Goal: Information Seeking & Learning: Learn about a topic

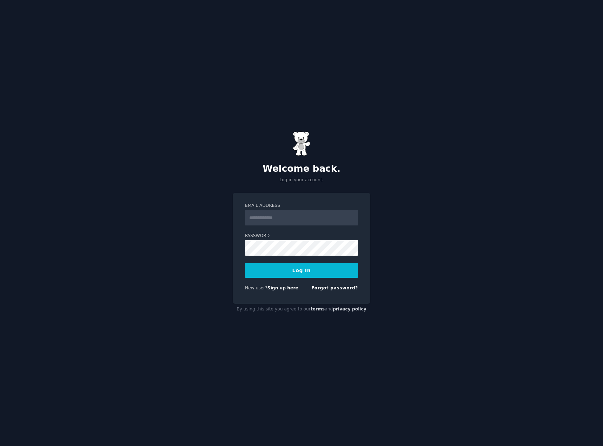
type input "**********"
click at [304, 272] on button "Log In" at bounding box center [301, 270] width 113 height 15
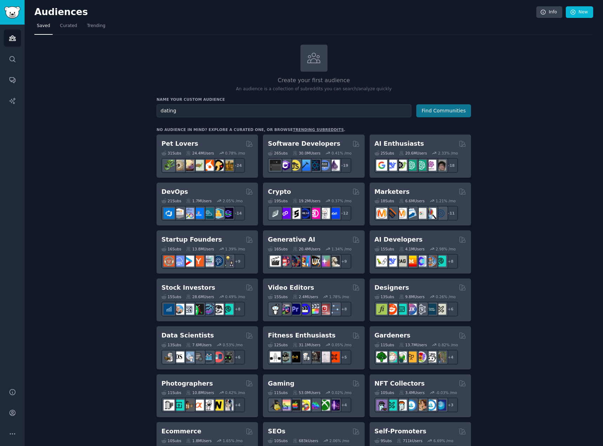
type input "dating"
click at [452, 107] on button "Find Communities" at bounding box center [443, 110] width 55 height 13
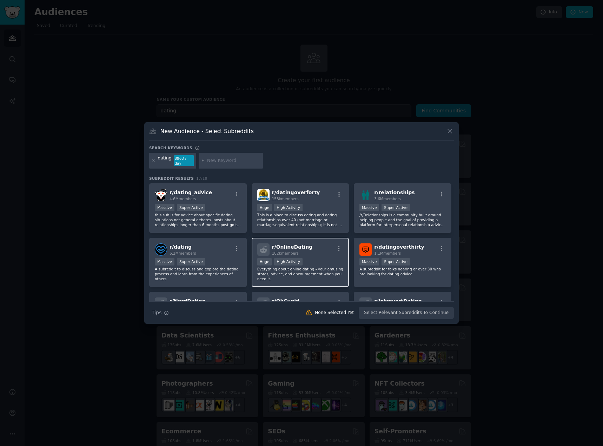
click at [311, 250] on div "r/ OnlineDating 182k members" at bounding box center [300, 249] width 86 height 12
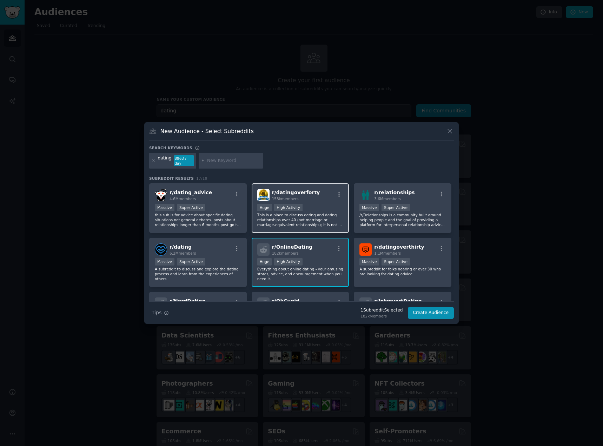
click at [305, 217] on p "This is a place to discuss dating and dating relationships over 40 (not marriag…" at bounding box center [300, 219] width 86 height 15
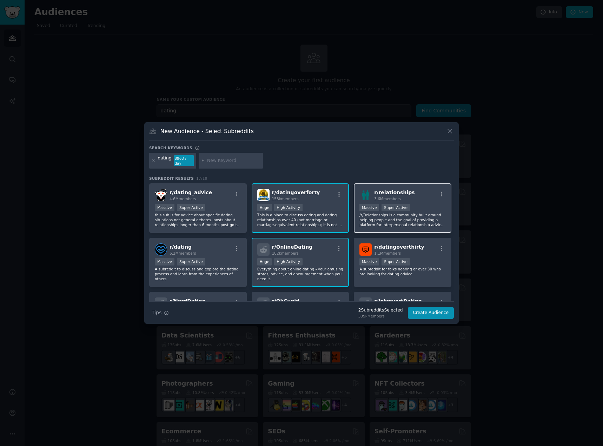
click at [422, 215] on p "/r/Relationships is a community built around helping people and the goal of pro…" at bounding box center [402, 219] width 86 height 15
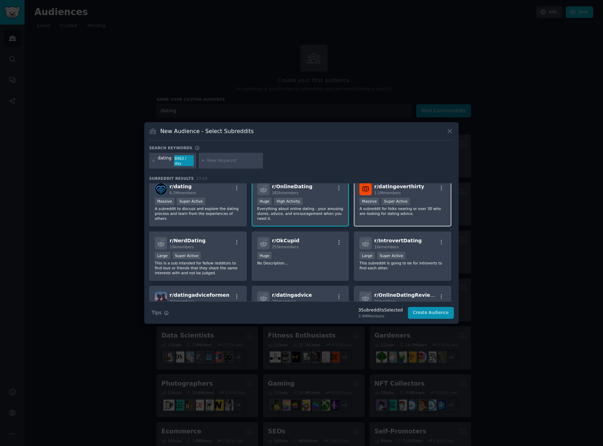
scroll to position [61, 0]
click at [425, 266] on p "This subreddit is going to be for introverts to find each other." at bounding box center [402, 265] width 86 height 10
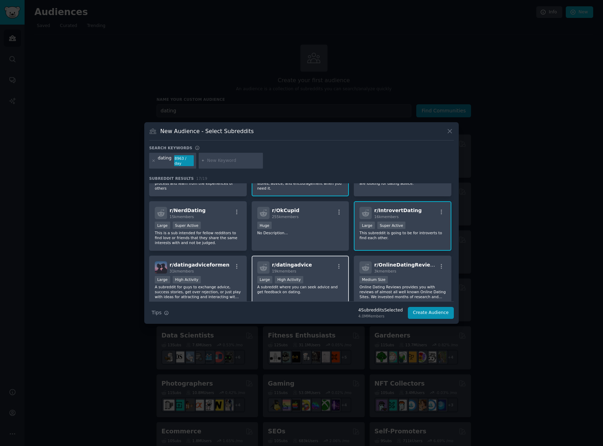
scroll to position [92, 0]
click at [218, 216] on div "r/ NerdDating 15k members Large Super Active This is a sub intended for fellow …" at bounding box center [198, 224] width 98 height 49
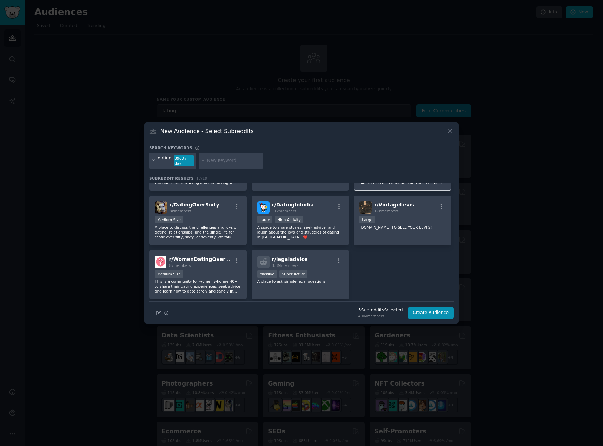
scroll to position [204, 0]
click at [321, 230] on p "A space to share stories, seek advice, and laugh about the joys and struggles o…" at bounding box center [300, 232] width 86 height 15
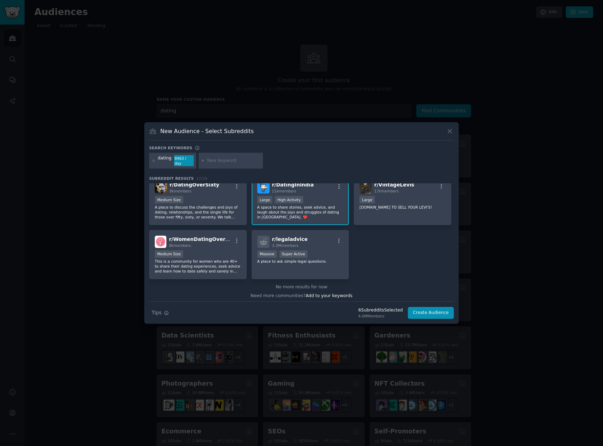
scroll to position [227, 0]
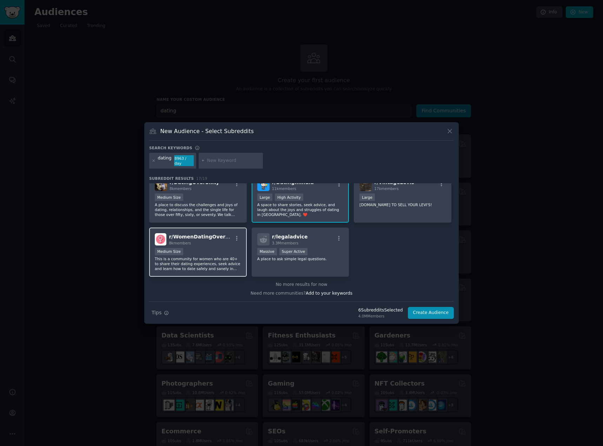
click at [214, 258] on p "This is a community for women who are 40+ to share their dating experiences, se…" at bounding box center [198, 263] width 86 height 15
click at [430, 312] on button "Create Audience" at bounding box center [431, 313] width 46 height 12
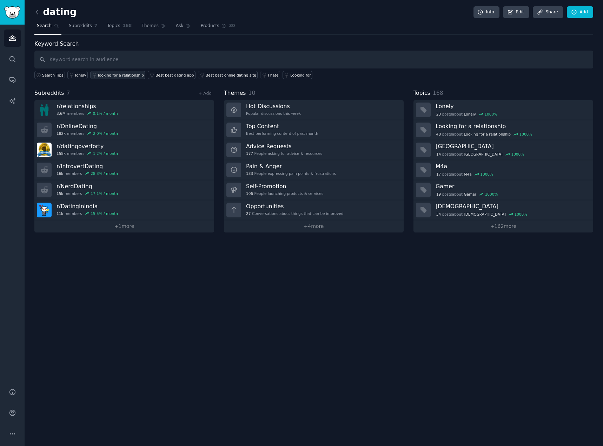
click at [116, 73] on div "looking for a relationship" at bounding box center [121, 75] width 46 height 5
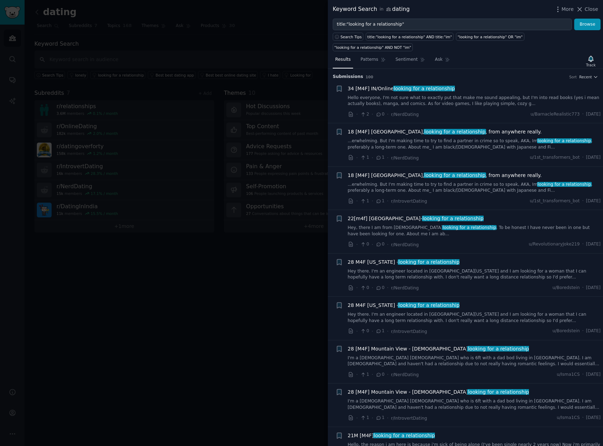
click at [190, 42] on div at bounding box center [301, 223] width 603 height 446
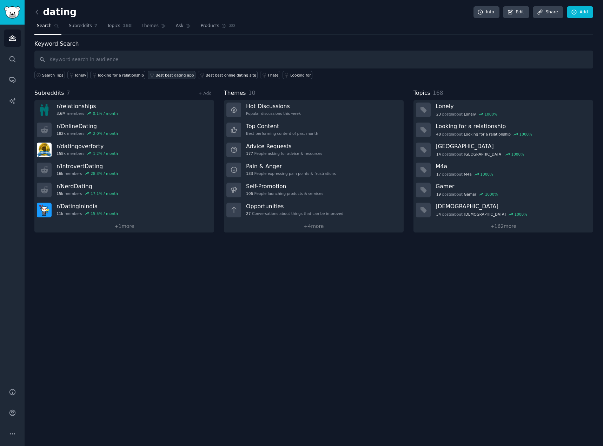
click at [165, 74] on div "Best best dating app" at bounding box center [174, 75] width 38 height 5
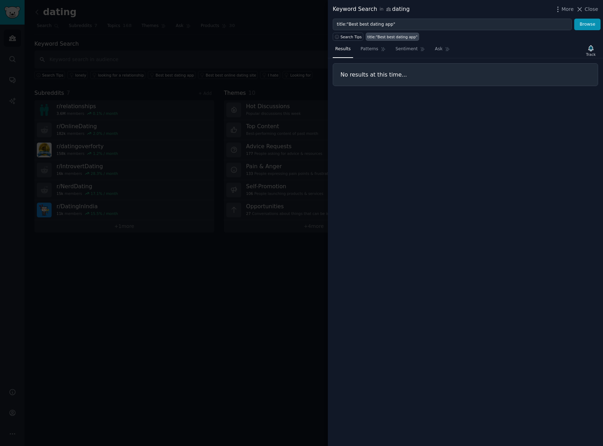
click at [208, 62] on div at bounding box center [301, 223] width 603 height 446
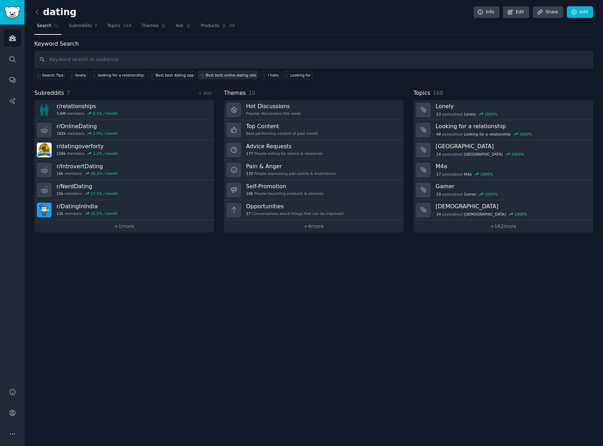
click at [210, 77] on div "Best best online dating site" at bounding box center [231, 75] width 51 height 5
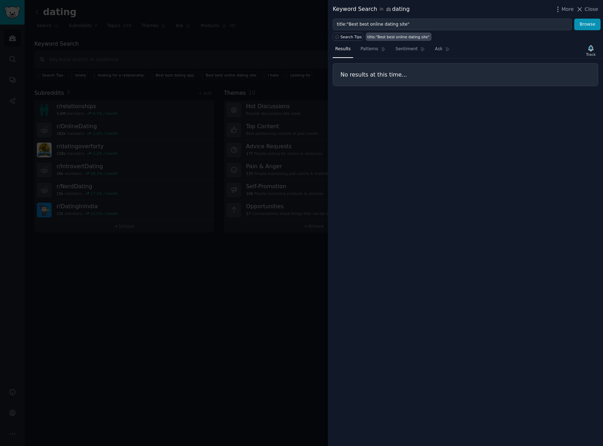
click at [251, 41] on div at bounding box center [301, 223] width 603 height 446
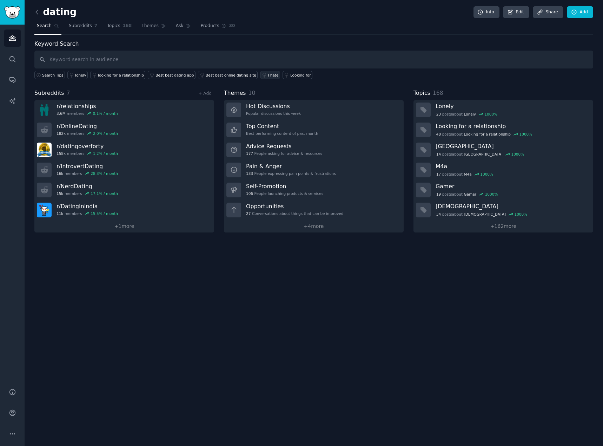
click at [268, 75] on div "I hate" at bounding box center [273, 75] width 11 height 5
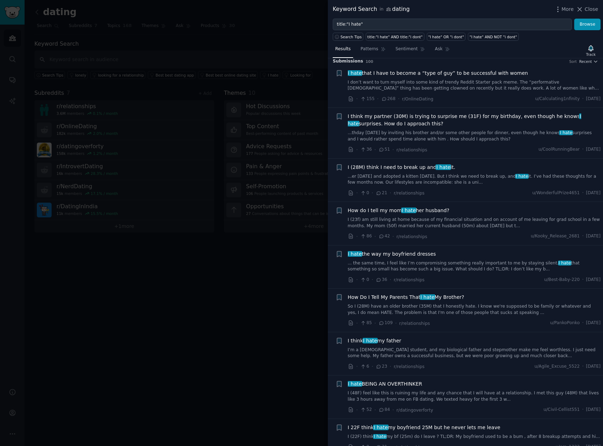
scroll to position [0, 0]
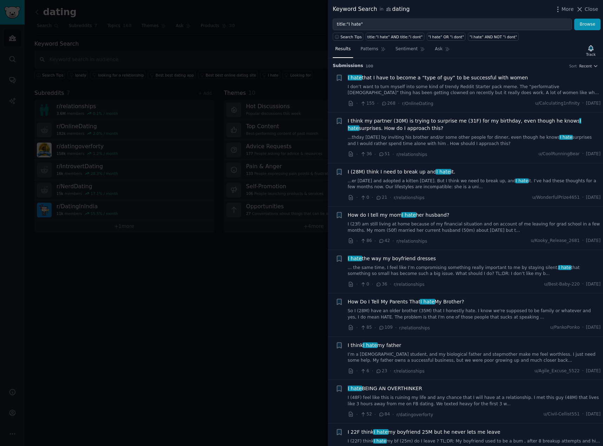
click at [496, 191] on div "I (28M) think I need to break up and I hate it. ...er [DATE] and adopted a kitt…" at bounding box center [474, 184] width 253 height 33
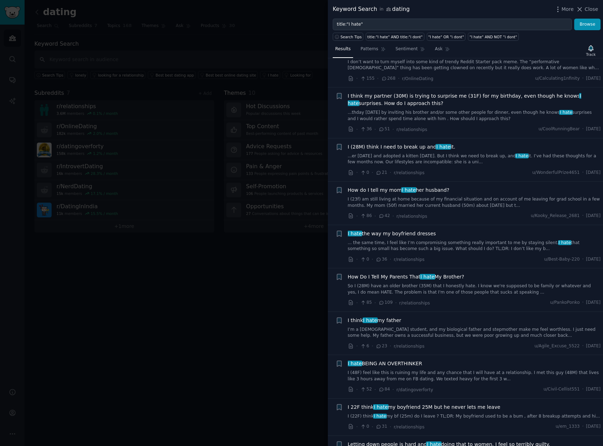
scroll to position [0, 0]
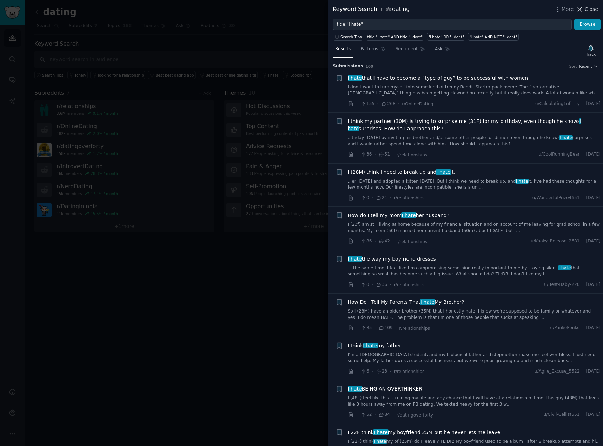
click at [589, 10] on span "Close" at bounding box center [591, 9] width 13 height 7
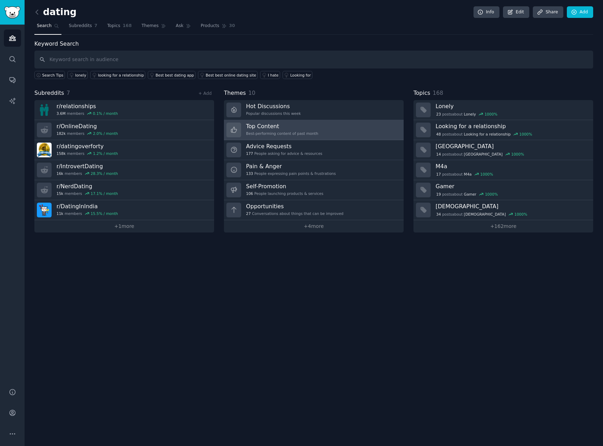
click at [331, 131] on link "Top Content Best-performing content of past month" at bounding box center [314, 130] width 180 height 20
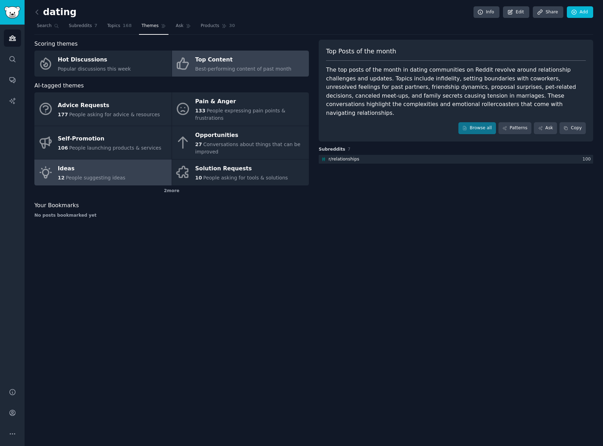
click at [88, 175] on span "People suggesting ideas" at bounding box center [96, 178] width 60 height 6
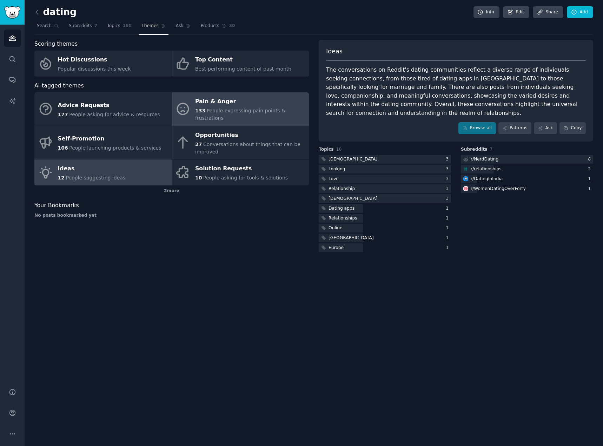
click at [244, 116] on link "Pain & Anger 133 People expressing pain points & frustrations" at bounding box center [240, 108] width 137 height 33
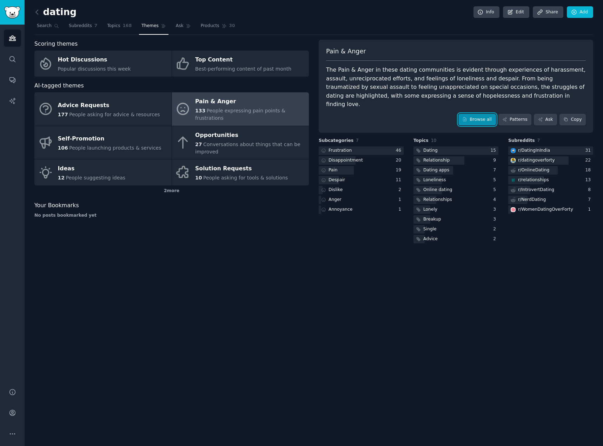
click at [475, 114] on link "Browse all" at bounding box center [477, 120] width 38 height 12
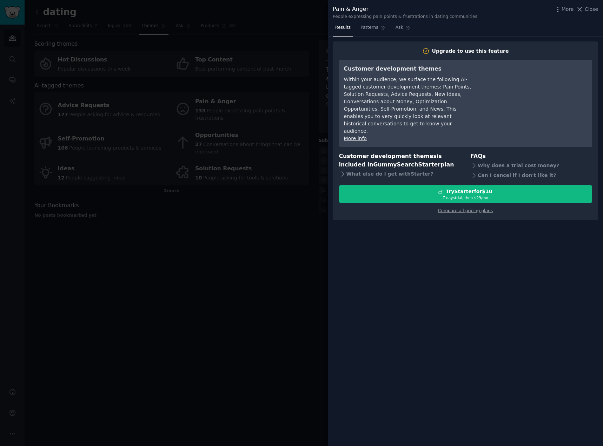
click at [317, 221] on div at bounding box center [301, 223] width 603 height 446
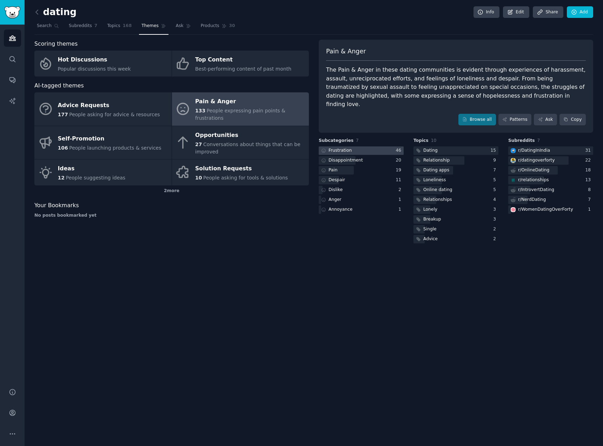
click at [369, 146] on div at bounding box center [361, 150] width 85 height 9
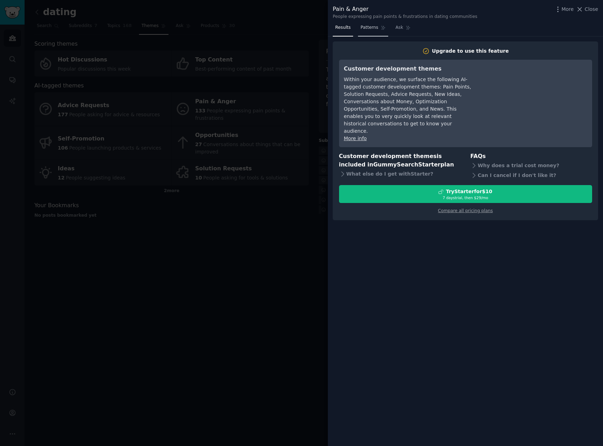
click at [369, 33] on link "Patterns" at bounding box center [373, 29] width 30 height 14
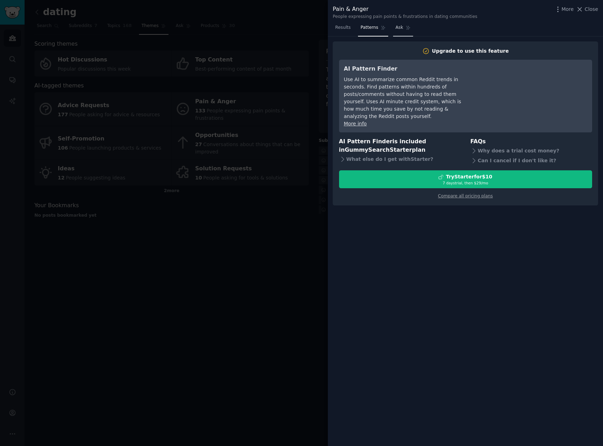
click at [399, 29] on link "Ask" at bounding box center [403, 29] width 20 height 14
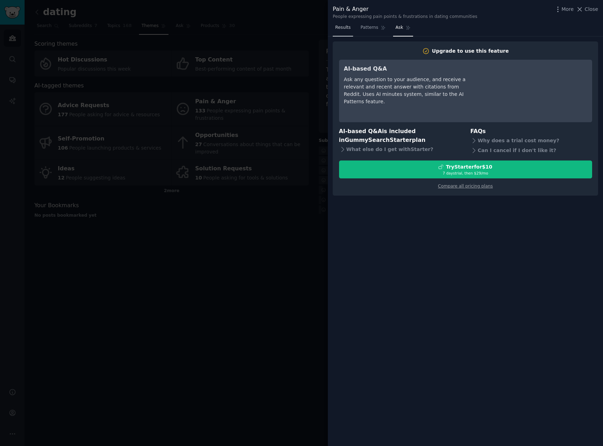
click at [344, 32] on link "Results" at bounding box center [343, 29] width 20 height 14
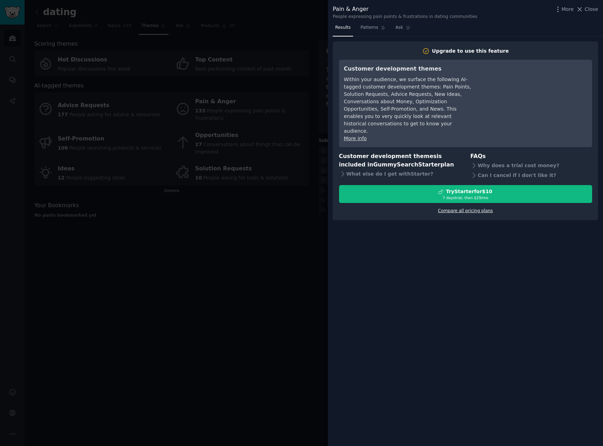
click at [467, 208] on link "Compare all pricing plans" at bounding box center [465, 210] width 55 height 5
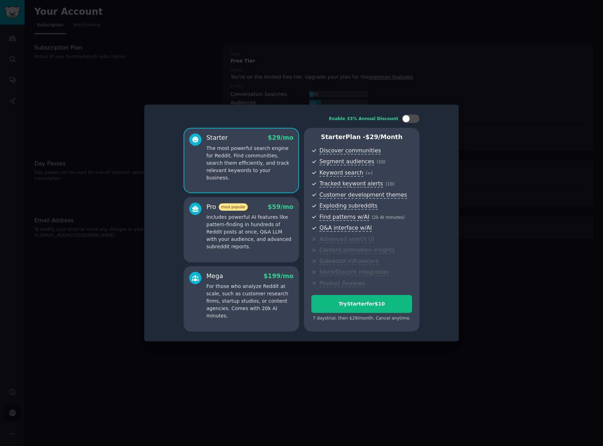
click at [487, 264] on div at bounding box center [301, 223] width 603 height 446
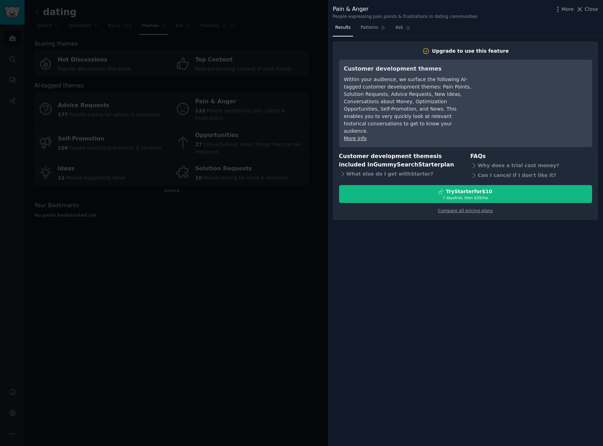
click at [222, 283] on div at bounding box center [301, 223] width 603 height 446
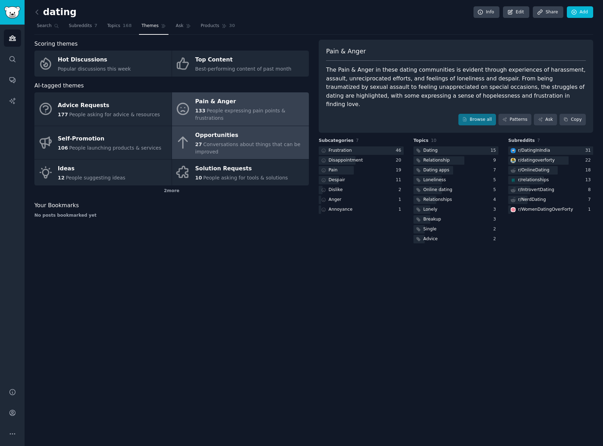
click at [228, 141] on div "27 Conversations about things that can be improved" at bounding box center [250, 148] width 110 height 15
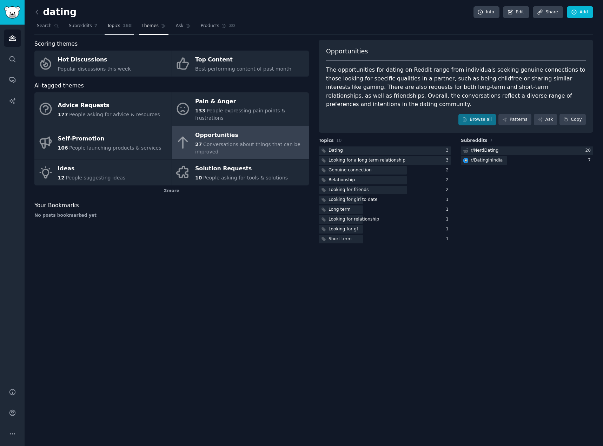
click at [110, 27] on span "Topics" at bounding box center [113, 26] width 13 height 6
click at [170, 185] on div "2 more" at bounding box center [171, 190] width 274 height 11
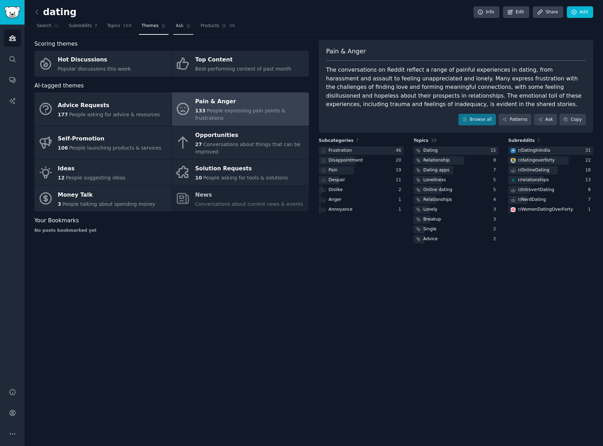
click at [173, 33] on link "Ask" at bounding box center [183, 27] width 20 height 14
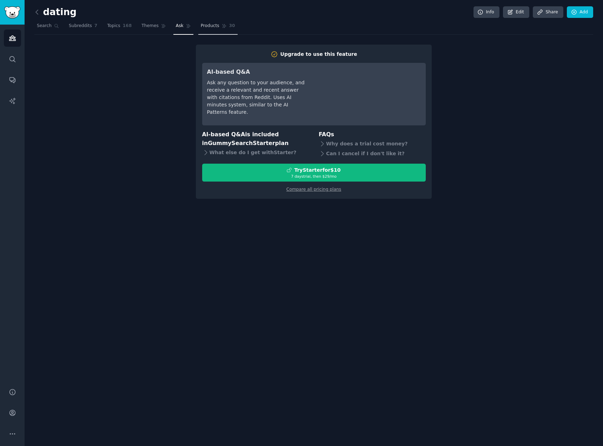
click at [201, 26] on span "Products" at bounding box center [210, 26] width 19 height 6
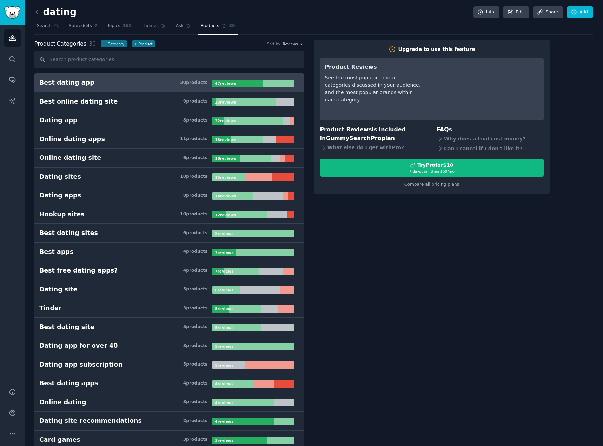
click at [127, 83] on h3 "Best dating app 20 product s" at bounding box center [125, 82] width 173 height 9
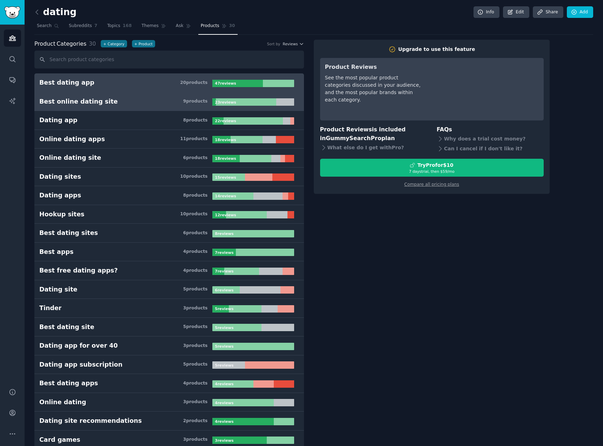
click at [176, 97] on link "Best online dating site 9 product s 23 review s" at bounding box center [169, 101] width 270 height 19
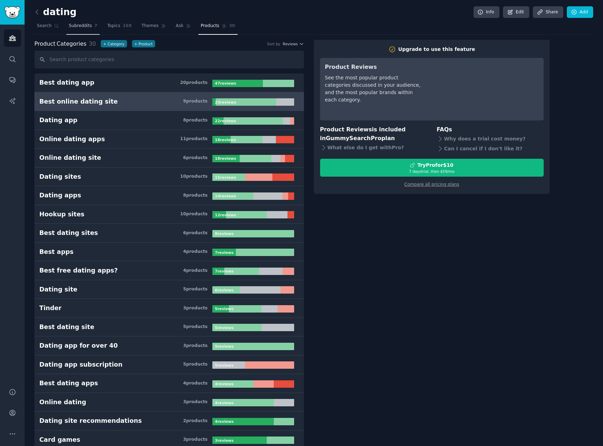
click at [82, 25] on span "Subreddits" at bounding box center [80, 26] width 23 height 6
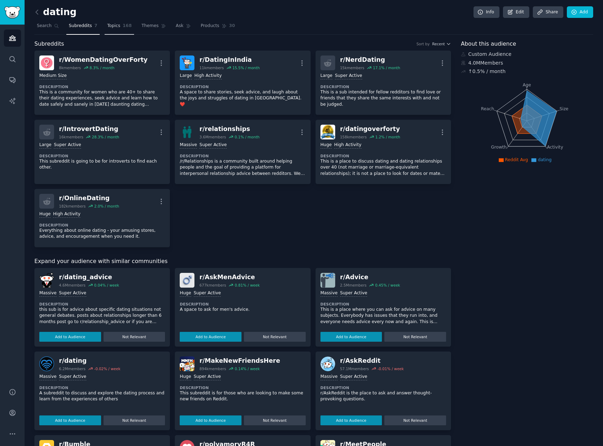
click at [108, 29] on link "Topics 168" at bounding box center [119, 27] width 29 height 14
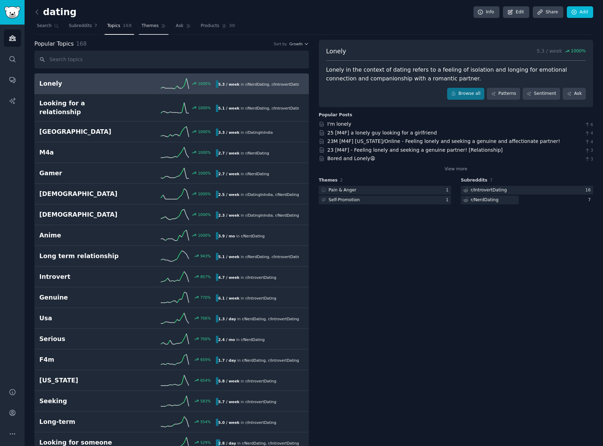
click at [139, 29] on link "Themes" at bounding box center [153, 27] width 29 height 14
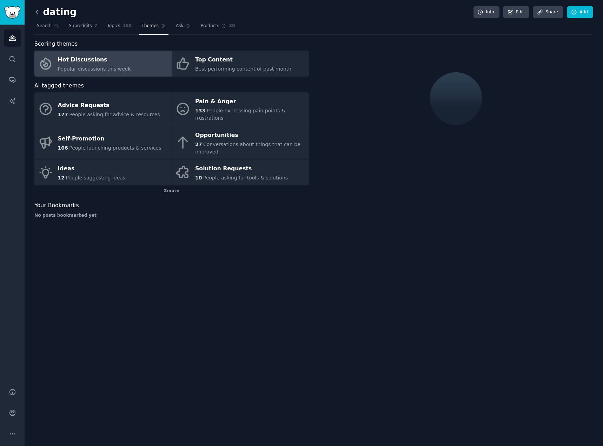
click at [39, 13] on icon at bounding box center [36, 11] width 7 height 7
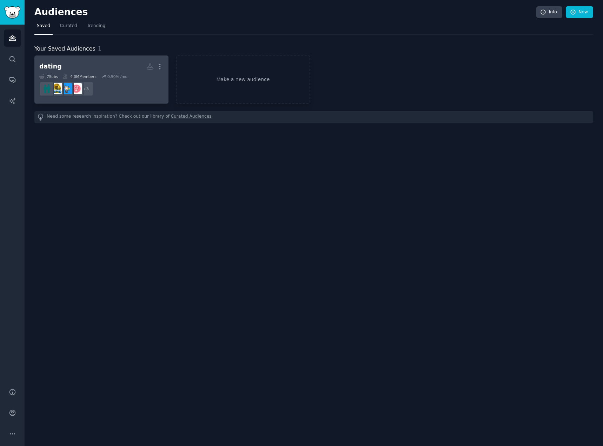
click at [126, 83] on dd "+ 3" at bounding box center [101, 89] width 124 height 20
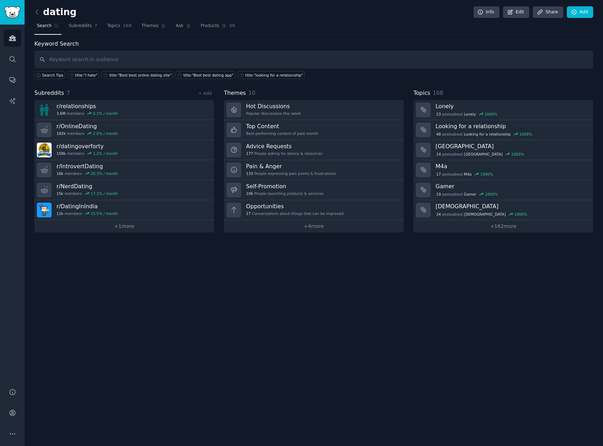
drag, startPoint x: 126, startPoint y: 206, endPoint x: 85, endPoint y: 305, distance: 107.4
click at [85, 305] on div "dating Info Edit Share Add Search Subreddits 7 Topics 168 Themes Ask Products 3…" at bounding box center [314, 223] width 578 height 446
click at [178, 210] on link "r/ DatingInIndia 11k members 15.5 % / month" at bounding box center [124, 210] width 180 height 20
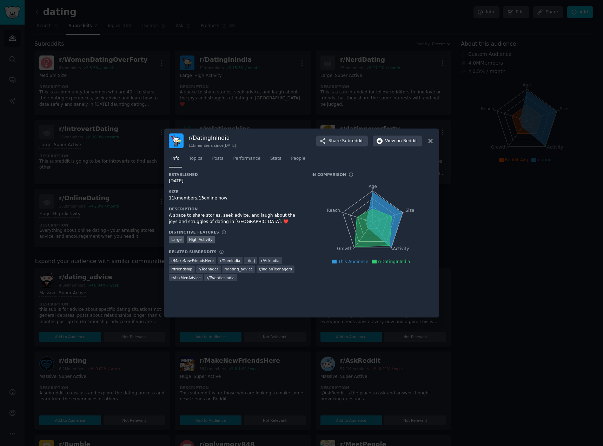
click at [432, 138] on icon at bounding box center [430, 140] width 7 height 7
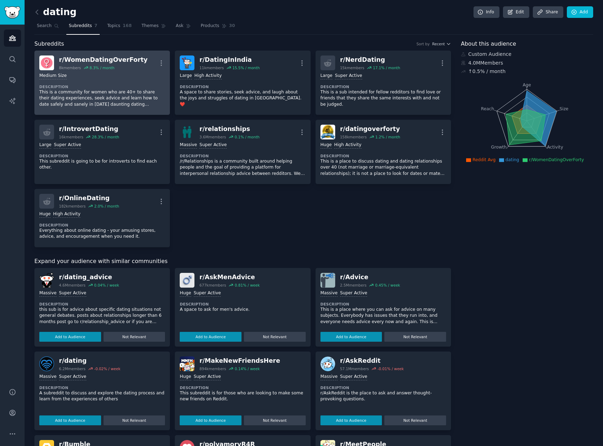
click at [131, 78] on div "Medium Size" at bounding box center [102, 76] width 126 height 7
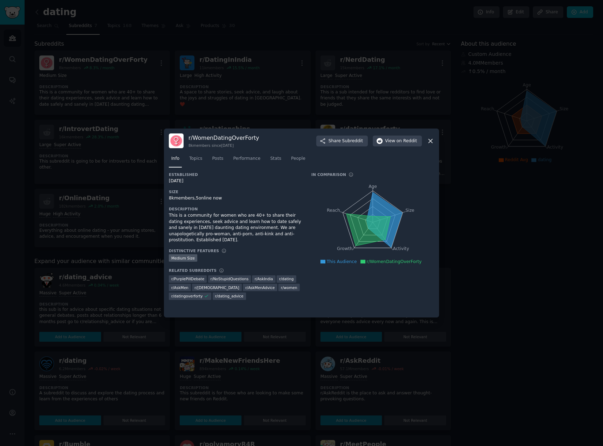
click at [484, 269] on div at bounding box center [301, 223] width 603 height 446
